Goal: Complete application form: Complete application form

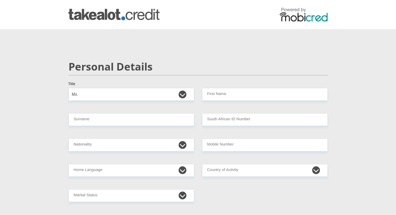
select select "Ms"
click at [95, 119] on input "Surname" at bounding box center [132, 119] width 126 height 13
type input "[PERSON_NAME]"
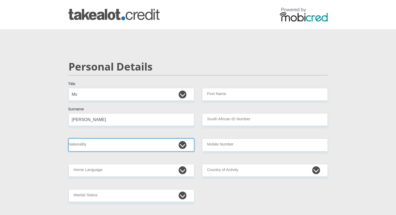
click at [100, 149] on select "[GEOGRAPHIC_DATA] [GEOGRAPHIC_DATA] [GEOGRAPHIC_DATA] [GEOGRAPHIC_DATA] [GEOGRA…" at bounding box center [132, 145] width 126 height 13
click at [69, 139] on select "[GEOGRAPHIC_DATA] [GEOGRAPHIC_DATA] [GEOGRAPHIC_DATA] [GEOGRAPHIC_DATA] [GEOGRA…" at bounding box center [132, 145] width 126 height 13
click at [98, 147] on select "[GEOGRAPHIC_DATA] [GEOGRAPHIC_DATA] [GEOGRAPHIC_DATA] [GEOGRAPHIC_DATA] [GEOGRA…" at bounding box center [132, 145] width 126 height 13
select select "ZAF"
click at [69, 139] on select "[GEOGRAPHIC_DATA] [GEOGRAPHIC_DATA] [GEOGRAPHIC_DATA] [GEOGRAPHIC_DATA] [GEOGRA…" at bounding box center [132, 145] width 126 height 13
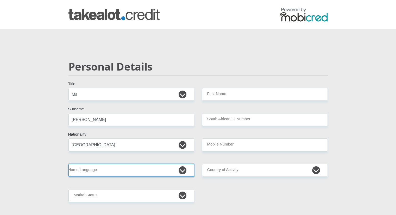
click at [90, 171] on select "Afrikaans English Sepedi South Ndebele Southern Sotho Swati Tsonga Tswana Venda…" at bounding box center [132, 170] width 126 height 13
select select "eng"
click at [69, 164] on select "Afrikaans English Sepedi South Ndebele Southern Sotho Swati Tsonga Tswana Venda…" at bounding box center [132, 170] width 126 height 13
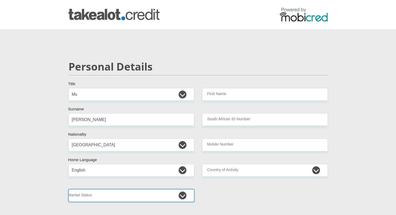
click at [104, 196] on select "Married ANC Single Divorced Widowed Married COP or Customary Law" at bounding box center [132, 195] width 126 height 13
select select "2"
click at [69, 189] on select "Married ANC Single Divorced Widowed Married COP or Customary Law" at bounding box center [132, 195] width 126 height 13
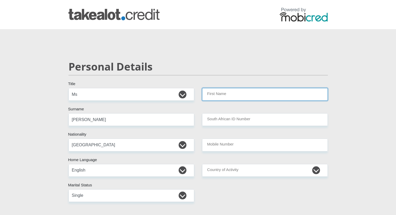
click at [227, 95] on input "First Name" at bounding box center [265, 94] width 126 height 13
type input "rizqah"
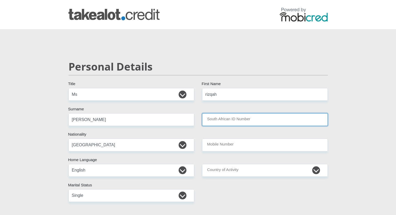
click at [225, 124] on input "South African ID Number" at bounding box center [265, 119] width 126 height 13
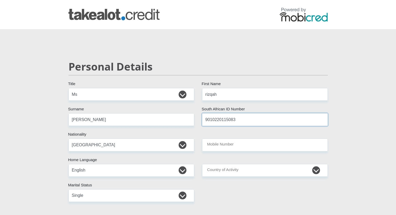
type input "9010220115083"
click at [228, 143] on input "Mobile Number" at bounding box center [265, 145] width 126 height 13
type input "0761346372"
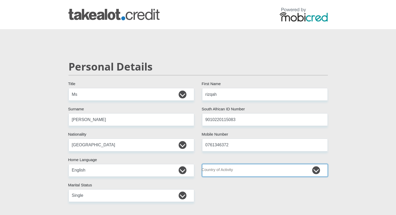
click at [235, 173] on select "[GEOGRAPHIC_DATA] [GEOGRAPHIC_DATA] [GEOGRAPHIC_DATA] [GEOGRAPHIC_DATA] [GEOGRA…" at bounding box center [265, 170] width 126 height 13
select select "ZAF"
click at [202, 164] on select "[GEOGRAPHIC_DATA] [GEOGRAPHIC_DATA] [GEOGRAPHIC_DATA] [GEOGRAPHIC_DATA] [GEOGRA…" at bounding box center [265, 170] width 126 height 13
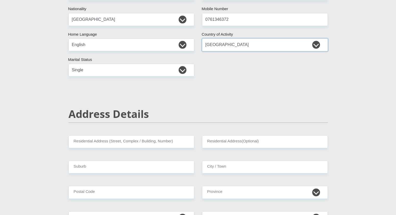
scroll to position [156, 0]
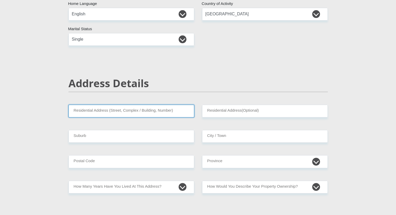
click at [144, 111] on input "Residential Address (Street, Complex / Building, Number)" at bounding box center [132, 111] width 126 height 13
type input "52"
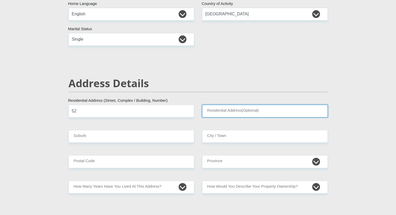
click at [244, 111] on input "Residential Address(Optional)" at bounding box center [265, 111] width 126 height 13
type input "velvet crescent tuscany [PERSON_NAME]"
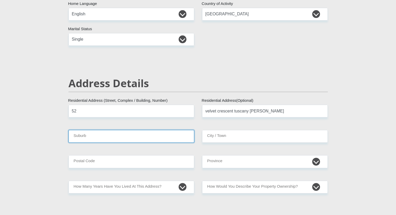
click at [122, 136] on input "Suburb" at bounding box center [132, 136] width 126 height 13
type input "blue downs"
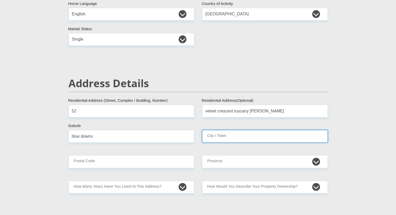
click at [230, 137] on input "City / Town" at bounding box center [265, 136] width 126 height 13
type input "[GEOGRAPHIC_DATA]"
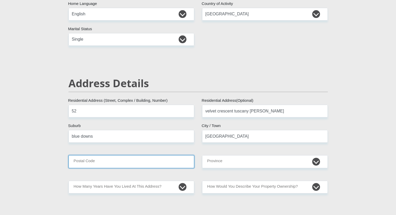
click at [119, 166] on input "Postal Code" at bounding box center [132, 161] width 126 height 13
type input "7100"
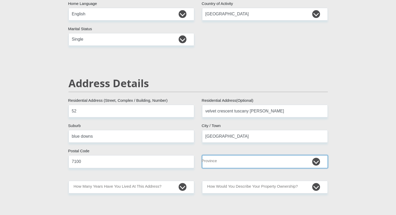
click at [225, 162] on select "Eastern Cape Free State [GEOGRAPHIC_DATA] [GEOGRAPHIC_DATA][DATE] [GEOGRAPHIC_D…" at bounding box center [265, 161] width 126 height 13
select select "Western Cape"
click at [202, 155] on select "Eastern Cape Free State [GEOGRAPHIC_DATA] [GEOGRAPHIC_DATA][DATE] [GEOGRAPHIC_D…" at bounding box center [265, 161] width 126 height 13
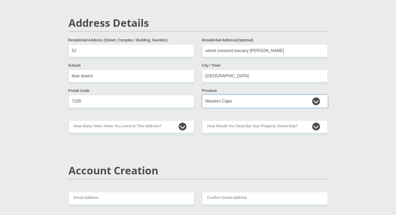
scroll to position [261, 0]
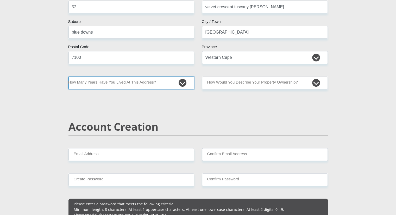
click at [152, 83] on select "less than 1 year 1-3 years 3-5 years 5+ years" at bounding box center [132, 83] width 126 height 13
select select "5"
click at [69, 77] on select "less than 1 year 1-3 years 3-5 years 5+ years" at bounding box center [132, 83] width 126 height 13
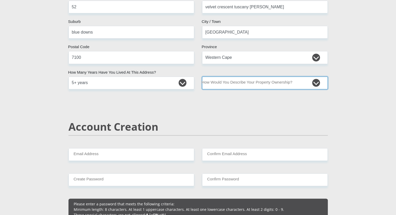
click at [244, 84] on select "Owned Rented Family Owned Company Dwelling" at bounding box center [265, 83] width 126 height 13
select select "parents"
click at [202, 77] on select "Owned Rented Family Owned Company Dwelling" at bounding box center [265, 83] width 126 height 13
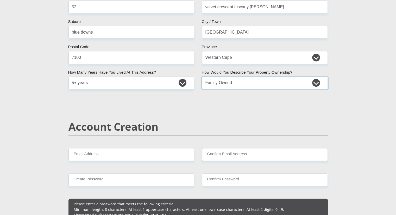
click at [235, 85] on select "Owned Rented Family Owned Company Dwelling" at bounding box center [265, 83] width 126 height 13
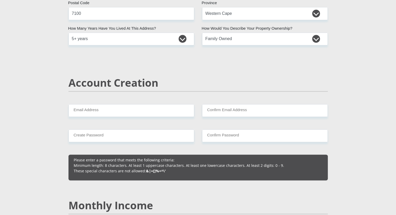
scroll to position [339, 0]
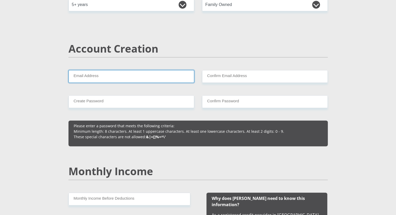
click at [97, 73] on input "Email Address" at bounding box center [132, 76] width 126 height 13
type input "[EMAIL_ADDRESS][DOMAIN_NAME]"
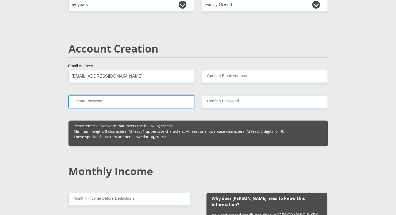
click at [111, 101] on input "Create Password" at bounding box center [132, 101] width 126 height 13
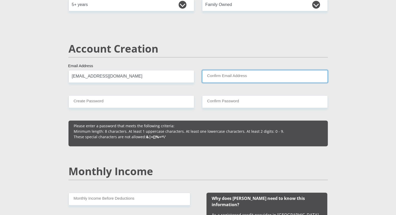
click at [233, 81] on input "Confirm Email Address" at bounding box center [265, 76] width 126 height 13
type input "[EMAIL_ADDRESS][DOMAIN_NAME]"
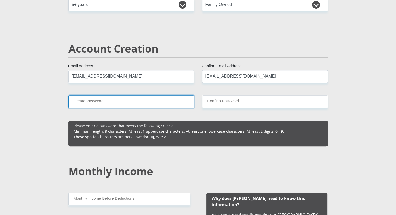
click at [131, 101] on input "Create Password" at bounding box center [132, 101] width 126 height 13
type input "Jawaad@2029"
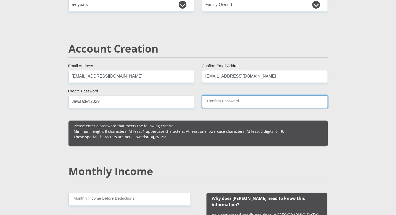
click at [228, 101] on input "Confirm Password" at bounding box center [265, 101] width 126 height 13
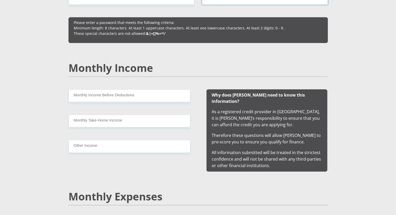
scroll to position [443, 0]
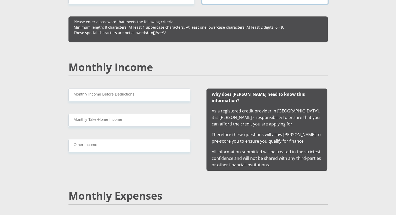
type input "Jawaad@2029"
click at [134, 95] on input "Monthly Income Before Deductions" at bounding box center [130, 95] width 122 height 13
type input "16350"
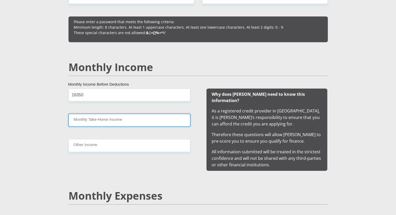
click at [115, 120] on input "Monthly Take-Home Income" at bounding box center [130, 120] width 122 height 13
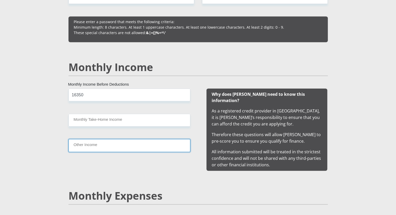
click at [81, 145] on input "Other Income" at bounding box center [130, 145] width 122 height 13
type input "1600"
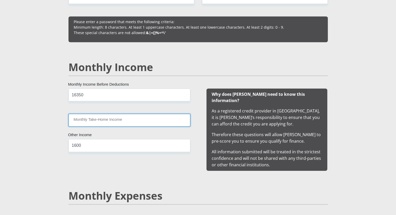
click at [107, 121] on input "Monthly Take-Home Income" at bounding box center [130, 120] width 122 height 13
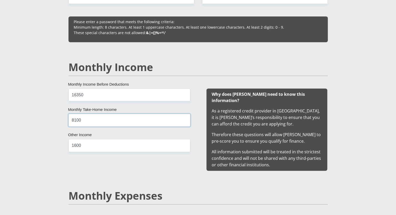
scroll to position [573, 0]
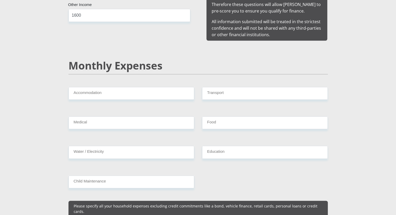
type input "8100"
click at [115, 88] on input "Accommodation" at bounding box center [132, 93] width 126 height 13
click at [131, 87] on input "Accommodation" at bounding box center [132, 93] width 126 height 13
type input "0"
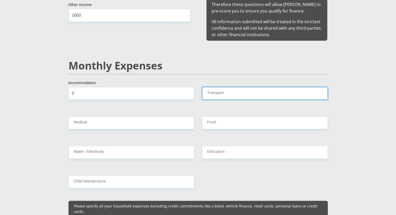
click at [252, 87] on input "Transport" at bounding box center [265, 93] width 126 height 13
type input "1400"
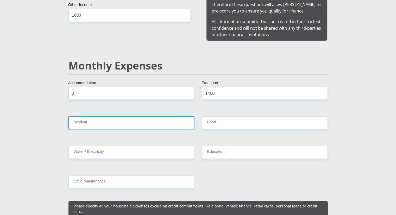
click at [105, 118] on input "Medical" at bounding box center [132, 122] width 126 height 13
type input "0"
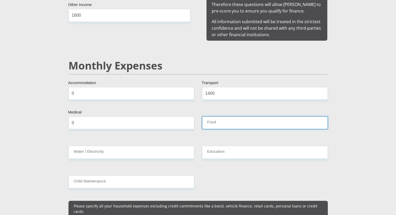
click at [224, 121] on input "Food" at bounding box center [265, 122] width 126 height 13
type input "3750"
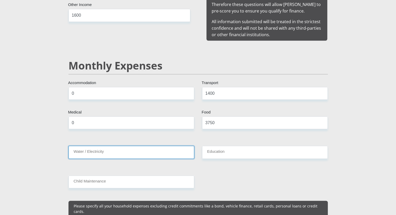
click at [94, 150] on input "Water / Electricity" at bounding box center [132, 152] width 126 height 13
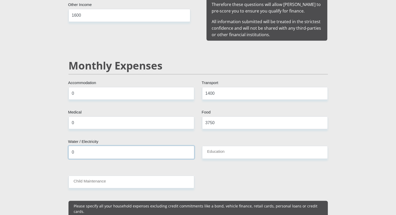
type input "0"
click at [219, 146] on input "Education" at bounding box center [265, 152] width 126 height 13
click at [84, 147] on input "0" at bounding box center [132, 152] width 126 height 13
type input "1530"
click at [225, 146] on input "Education" at bounding box center [265, 152] width 126 height 13
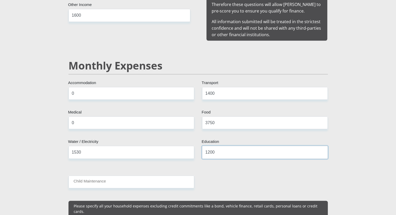
type input "1200"
click at [106, 176] on input "Child Maintenance" at bounding box center [132, 182] width 126 height 13
type input "0"
drag, startPoint x: 89, startPoint y: 145, endPoint x: 59, endPoint y: 144, distance: 29.7
click at [69, 146] on input "1530" at bounding box center [132, 152] width 126 height 13
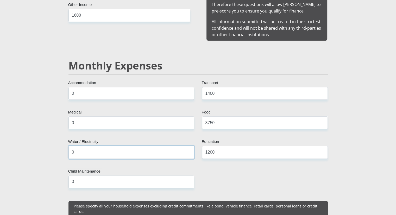
type input "0"
drag, startPoint x: 220, startPoint y: 117, endPoint x: 154, endPoint y: 110, distance: 66.3
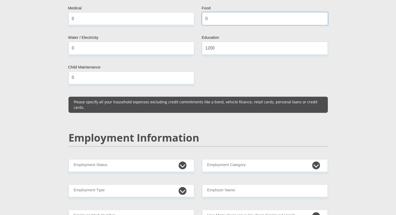
scroll to position [730, 0]
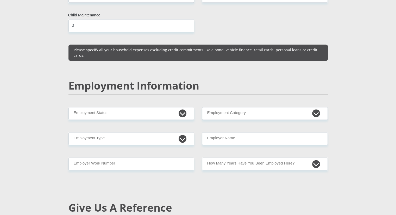
type input "0"
click at [119, 107] on select "Permanent/Full-time Part-time/Casual [DEMOGRAPHIC_DATA] Worker Self-Employed Ho…" at bounding box center [132, 113] width 126 height 13
select select "1"
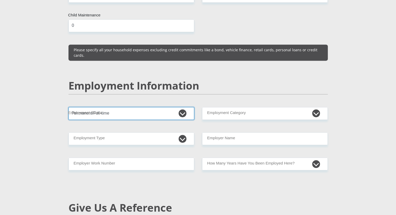
click at [69, 107] on select "Permanent/Full-time Part-time/Casual [DEMOGRAPHIC_DATA] Worker Self-Employed Ho…" at bounding box center [132, 113] width 126 height 13
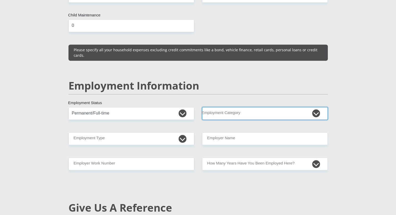
click at [227, 107] on select "AGRICULTURE ALCOHOL & TOBACCO CONSTRUCTION MATERIALS METALLURGY EQUIPMENT FOR R…" at bounding box center [265, 113] width 126 height 13
select select "17"
click at [202, 107] on select "AGRICULTURE ALCOHOL & TOBACCO CONSTRUCTION MATERIALS METALLURGY EQUIPMENT FOR R…" at bounding box center [265, 113] width 126 height 13
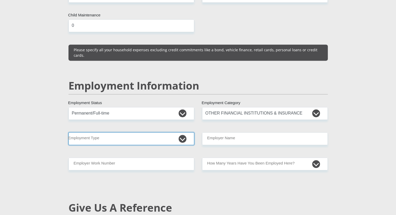
click at [105, 132] on select "College/Lecturer Craft Seller Creative Driver Executive Farmer Forces - Non Com…" at bounding box center [132, 138] width 126 height 13
select select "Office Staff/Clerk"
click at [69, 132] on select "College/Lecturer Craft Seller Creative Driver Executive Farmer Forces - Non Com…" at bounding box center [132, 138] width 126 height 13
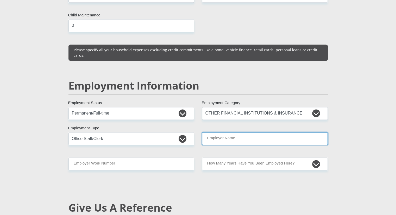
click at [270, 132] on input "Employer Name" at bounding box center [265, 138] width 126 height 13
type input "shoprite"
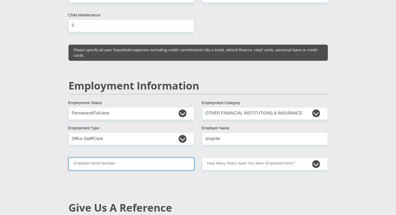
click at [141, 158] on input "Employer Work Number" at bounding box center [132, 164] width 126 height 13
type input "0219801656"
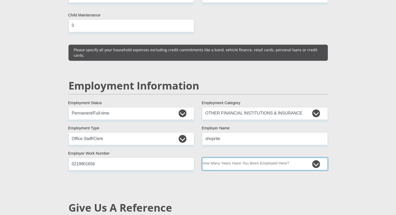
click at [249, 158] on select "less than 1 year 1-3 years 3-5 years 5+ years" at bounding box center [265, 164] width 126 height 13
select select "60"
click at [202, 158] on select "less than 1 year 1-3 years 3-5 years 5+ years" at bounding box center [265, 164] width 126 height 13
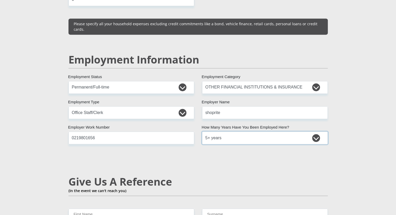
scroll to position [834, 0]
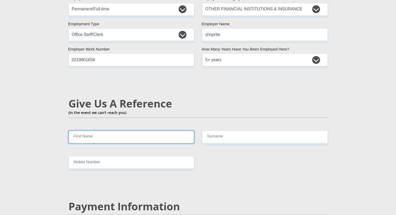
click at [120, 131] on input "First Name" at bounding box center [132, 137] width 126 height 13
type input "[PERSON_NAME]"
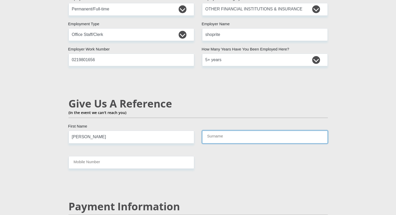
drag, startPoint x: 210, startPoint y: 130, endPoint x: 217, endPoint y: 129, distance: 7.4
click at [210, 131] on input "Surname" at bounding box center [265, 137] width 126 height 13
type input "mackay"
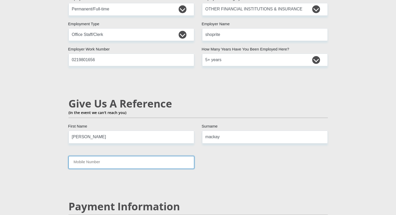
click at [106, 156] on input "Mobile Number" at bounding box center [132, 162] width 126 height 13
type input "0761346372"
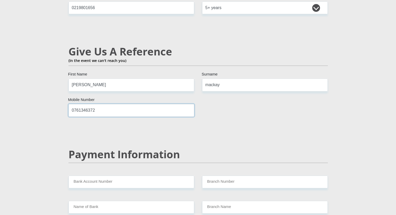
scroll to position [938, 0]
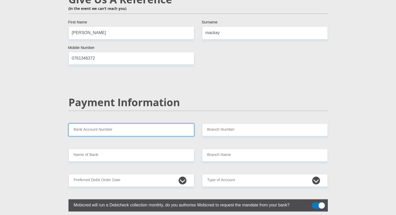
click at [116, 124] on input "Bank Account Number" at bounding box center [132, 130] width 126 height 13
type input "10134670823"
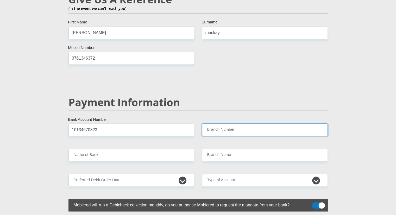
click at [230, 124] on input "Branch Number" at bounding box center [265, 130] width 126 height 13
type input "051001"
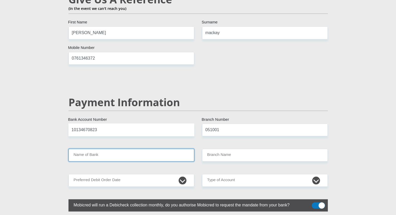
click at [116, 149] on input "Name of Bank" at bounding box center [132, 155] width 126 height 13
type input "STANDARD BANK"
type input "STANDARD BANK [GEOGRAPHIC_DATA]"
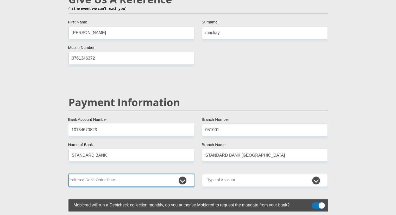
click at [116, 174] on select "1st 2nd 3rd 4th 5th 7th 18th 19th 20th 21st 22nd 23rd 24th 25th 26th 27th 28th …" at bounding box center [132, 180] width 126 height 13
select select "28"
click at [69, 174] on select "1st 2nd 3rd 4th 5th 7th 18th 19th 20th 21st 22nd 23rd 24th 25th 26th 27th 28th …" at bounding box center [132, 180] width 126 height 13
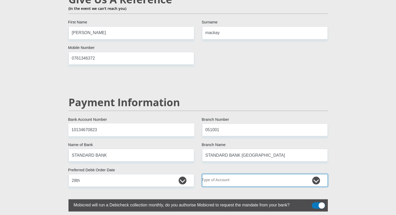
click at [257, 174] on select "Cheque Savings" at bounding box center [265, 180] width 126 height 13
select select "CUR"
click at [202, 174] on select "Cheque Savings" at bounding box center [265, 180] width 126 height 13
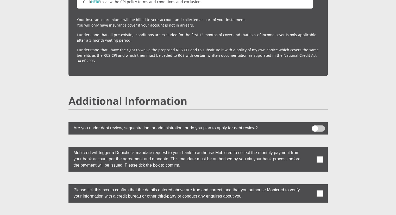
scroll to position [1381, 0]
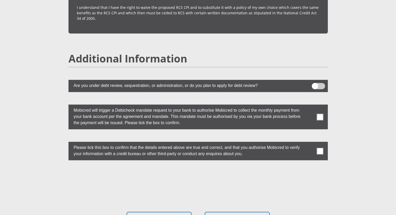
click at [320, 114] on span at bounding box center [320, 117] width 7 height 7
click at [310, 106] on input "checkbox" at bounding box center [310, 106] width 0 height 0
click at [320, 148] on span at bounding box center [320, 151] width 7 height 7
click at [310, 143] on input "checkbox" at bounding box center [310, 143] width 0 height 0
